Goal: Information Seeking & Learning: Find specific page/section

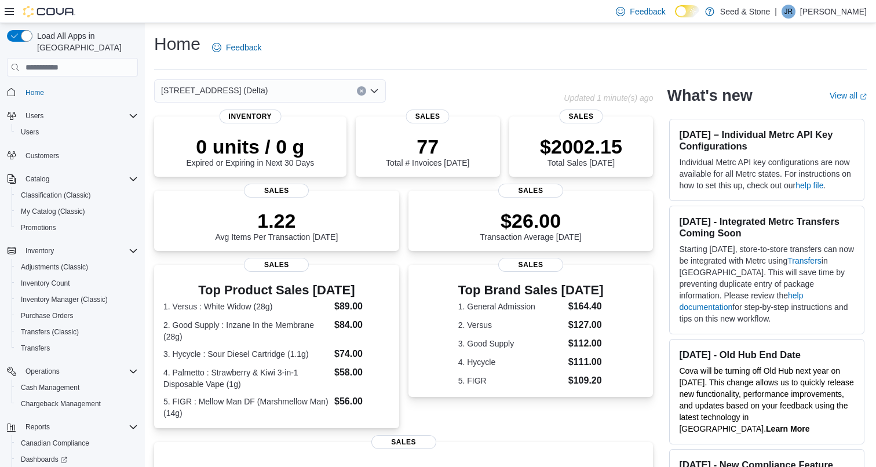
click at [324, 89] on div "[STREET_ADDRESS] (Delta)" at bounding box center [270, 90] width 232 height 23
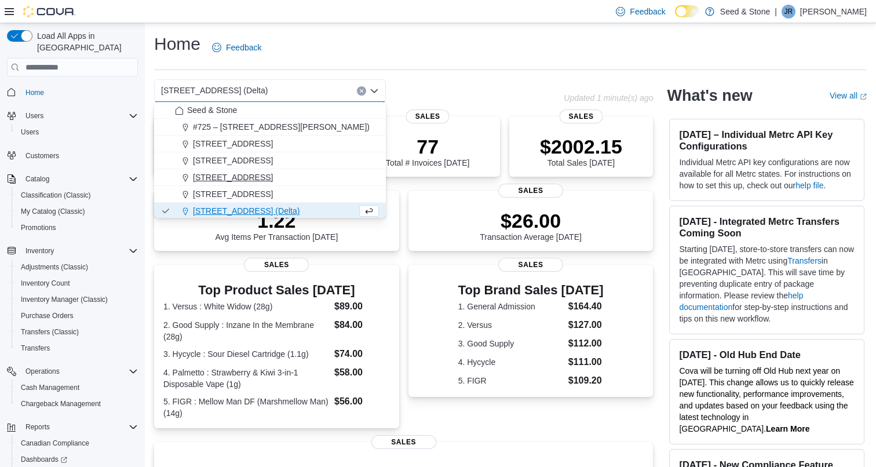
click at [273, 176] on span "[STREET_ADDRESS]" at bounding box center [233, 177] width 80 height 12
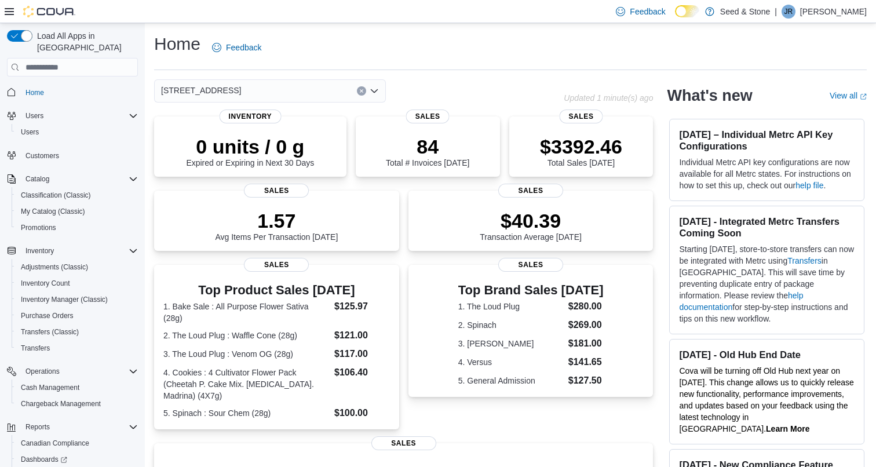
click at [325, 82] on div "[STREET_ADDRESS] (Coquitlam) Combo box. Selected. [STREET_ADDRESS]). Press Back…" at bounding box center [270, 90] width 232 height 23
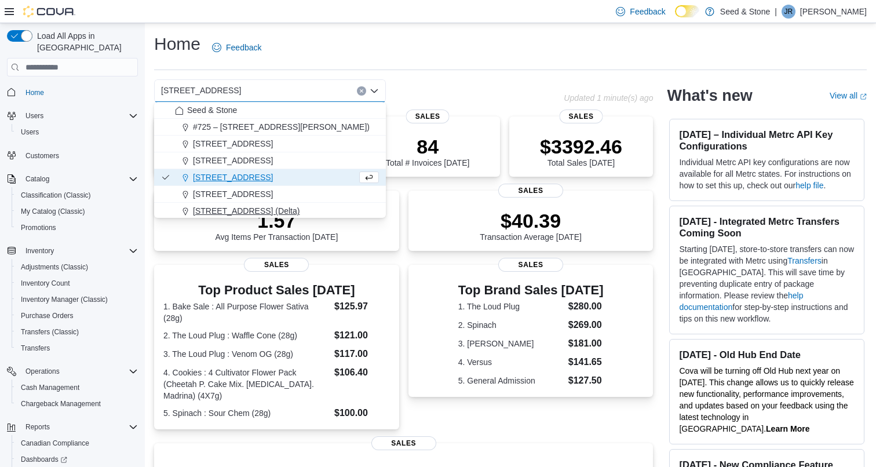
click at [270, 210] on span "[STREET_ADDRESS] (Delta)" at bounding box center [246, 211] width 107 height 12
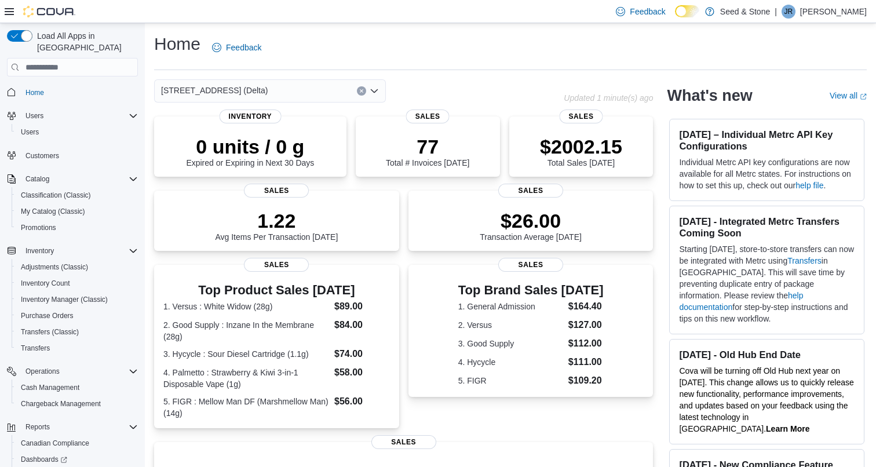
click at [306, 87] on div "[STREET_ADDRESS] (Delta) Combo box. Selected. [STREET_ADDRESS] (Delta). Press B…" at bounding box center [270, 90] width 232 height 23
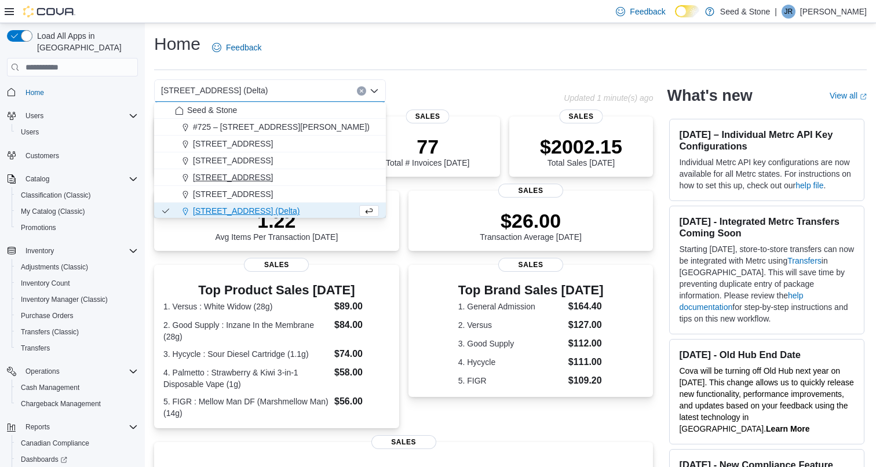
click at [269, 181] on span "512 Young Drive (Coquitlam)" at bounding box center [233, 177] width 80 height 12
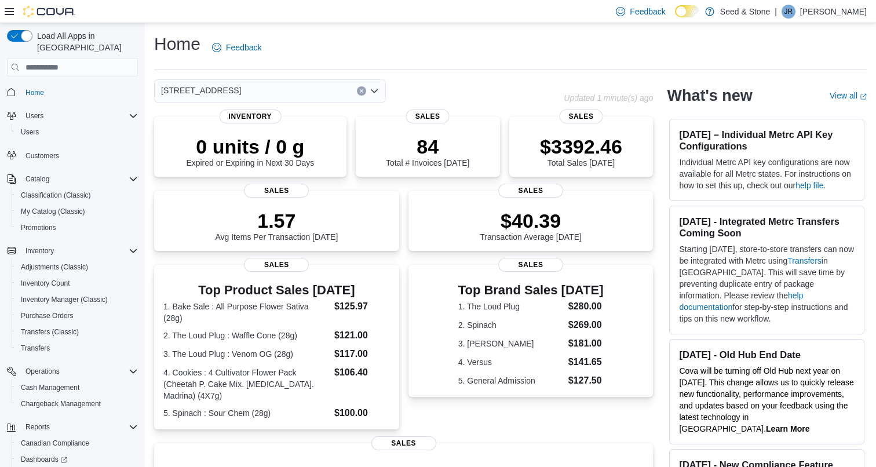
click at [317, 87] on div "512 Young Drive (Coquitlam) Combo box. Selected. 512 Young Drive (Coquitlam). P…" at bounding box center [270, 90] width 232 height 23
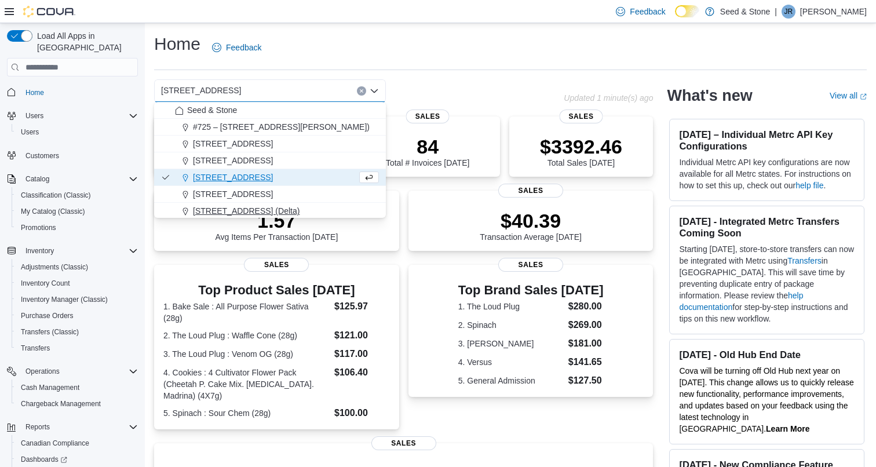
click at [270, 213] on span "[STREET_ADDRESS] (Delta)" at bounding box center [246, 211] width 107 height 12
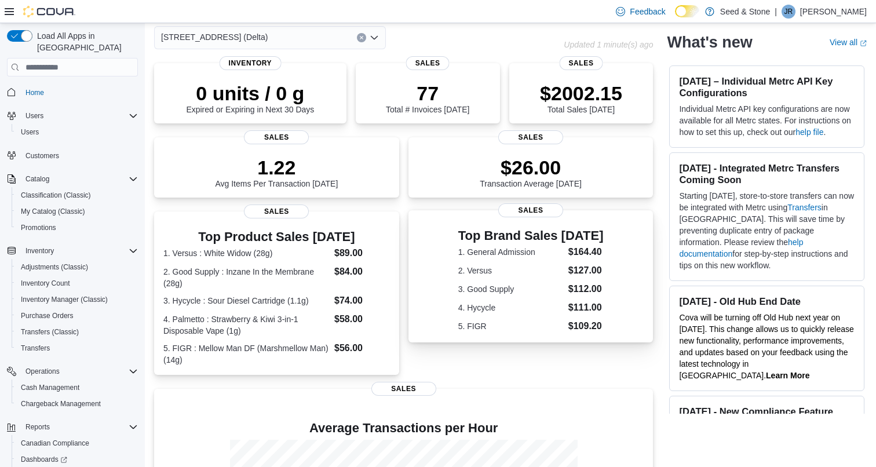
scroll to position [32, 0]
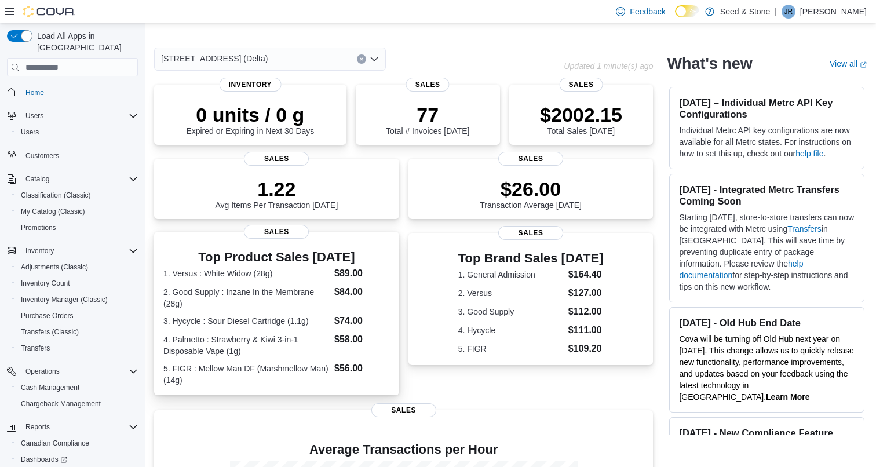
click at [274, 275] on dt "1. Versus : White Widow (28g)" at bounding box center [246, 274] width 166 height 12
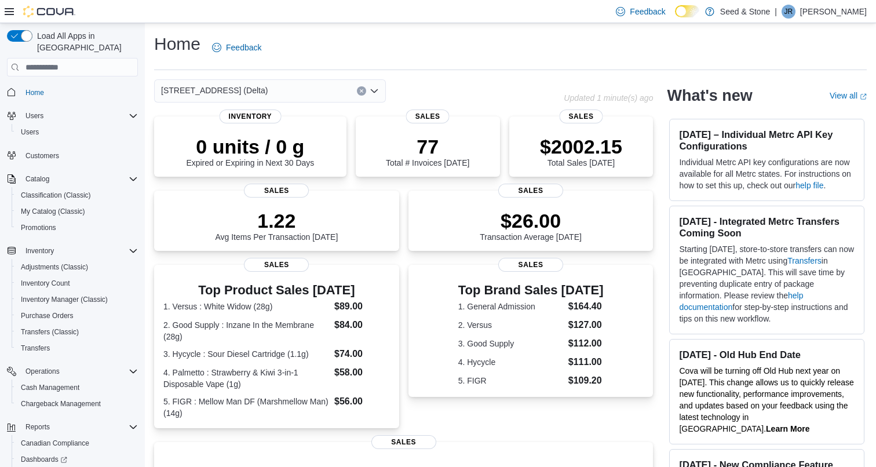
scroll to position [0, 0]
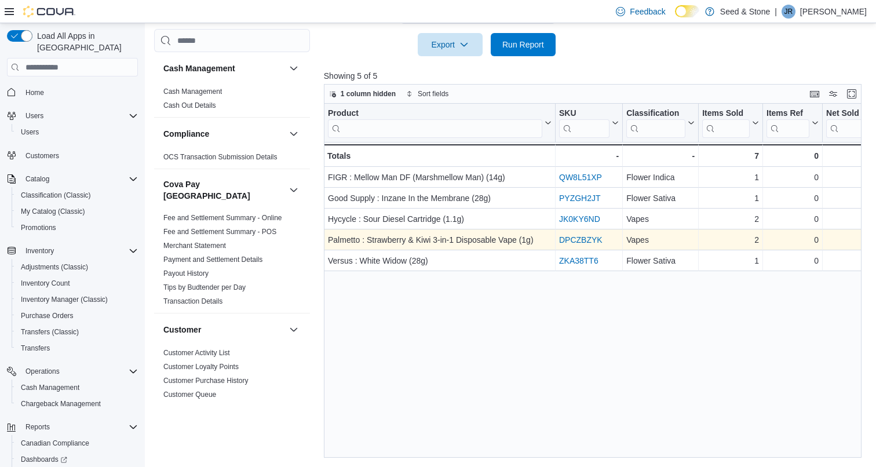
scroll to position [478, 0]
